Goal: Information Seeking & Learning: Learn about a topic

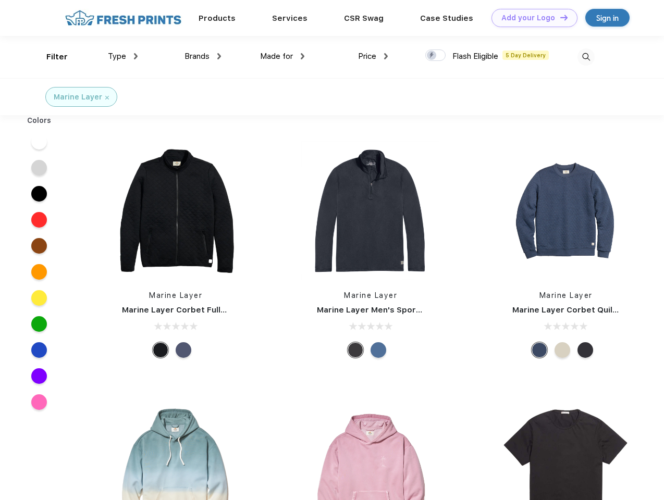
click at [531, 18] on link "Add your Logo Design Tool" at bounding box center [535, 18] width 86 height 18
click at [0, 0] on div "Design Tool" at bounding box center [0, 0] width 0 height 0
click at [559, 17] on link "Add your Logo Design Tool" at bounding box center [535, 18] width 86 height 18
click at [50, 57] on div "Filter" at bounding box center [56, 57] width 21 height 12
click at [123, 56] on span "Type" at bounding box center [117, 56] width 18 height 9
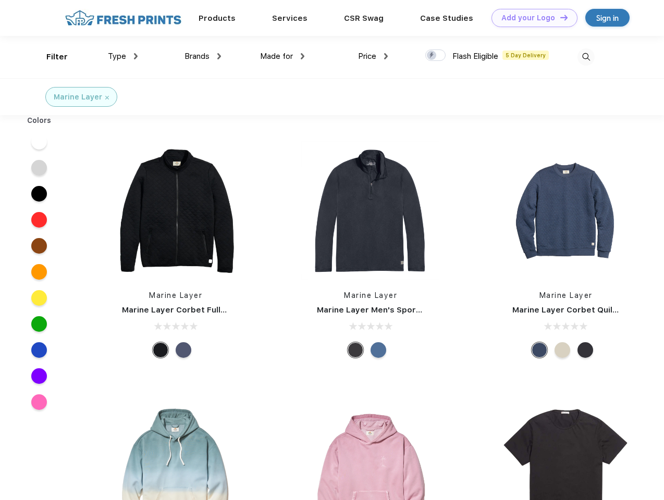
click at [203, 56] on span "Brands" at bounding box center [197, 56] width 25 height 9
click at [282, 56] on span "Made for" at bounding box center [276, 56] width 33 height 9
click at [373, 56] on span "Price" at bounding box center [367, 56] width 18 height 9
click at [436, 56] on div at bounding box center [435, 55] width 20 height 11
click at [432, 56] on input "checkbox" at bounding box center [428, 52] width 7 height 7
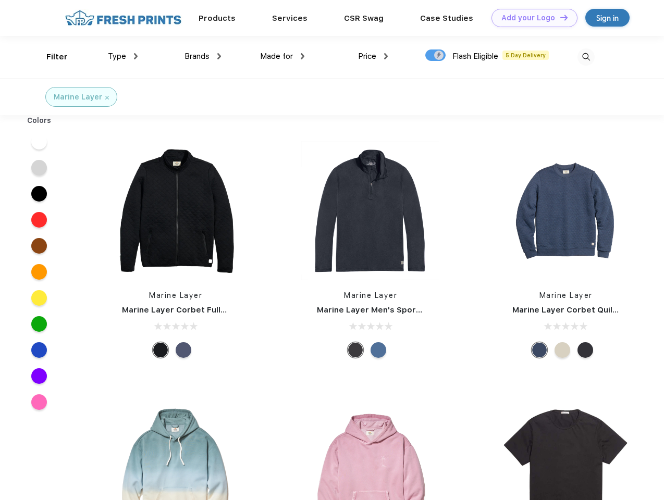
click at [586, 57] on img at bounding box center [586, 56] width 17 height 17
